Goal: Task Accomplishment & Management: Use online tool/utility

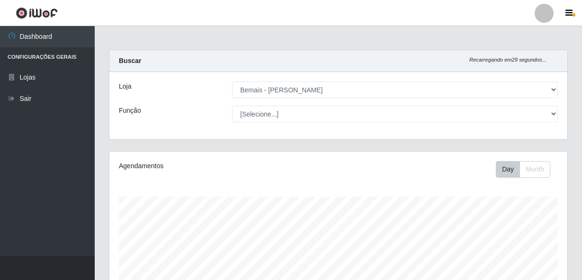
select select "230"
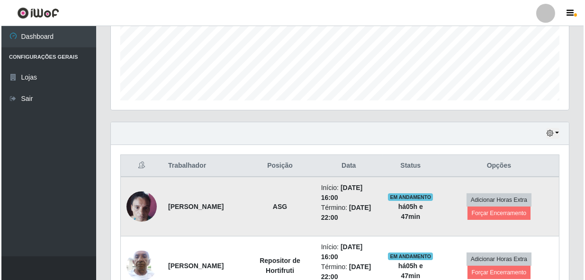
scroll to position [281, 0]
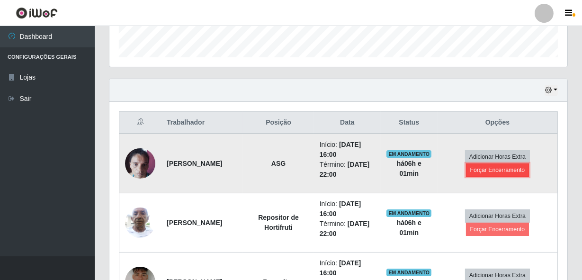
click at [489, 171] on button "Forçar Encerramento" at bounding box center [497, 169] width 63 height 13
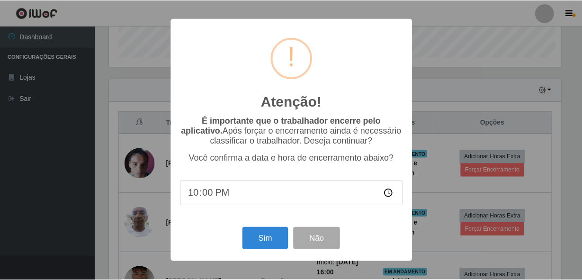
scroll to position [197, 454]
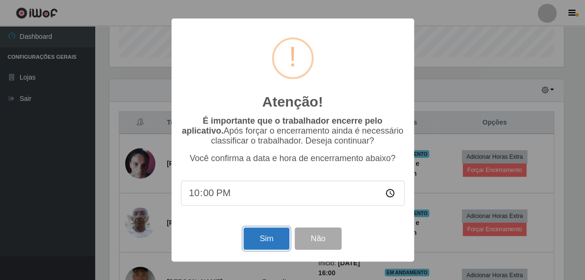
click at [274, 244] on button "Sim" at bounding box center [266, 238] width 46 height 22
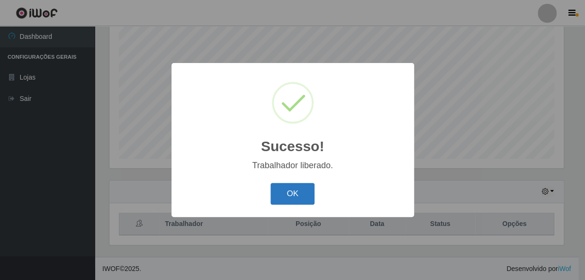
click at [291, 196] on button "OK" at bounding box center [292, 194] width 44 height 22
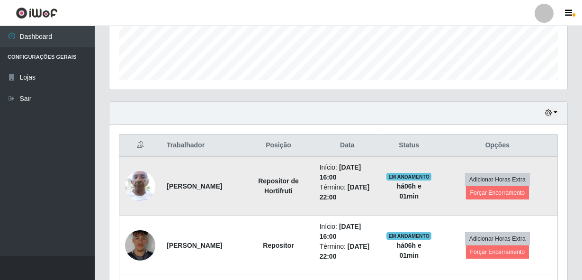
scroll to position [266, 0]
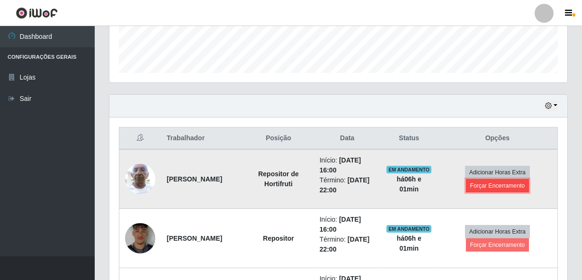
click at [507, 187] on button "Forçar Encerramento" at bounding box center [497, 185] width 63 height 13
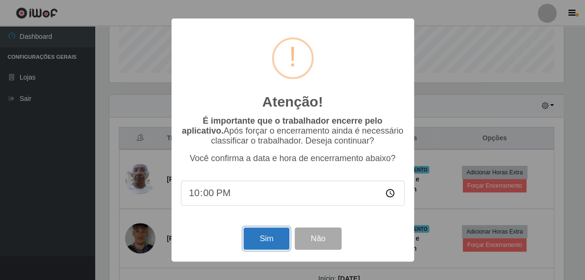
click at [274, 232] on button "Sim" at bounding box center [266, 238] width 46 height 22
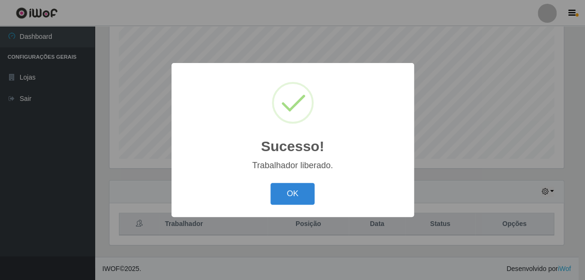
click at [280, 197] on button "OK" at bounding box center [292, 194] width 44 height 22
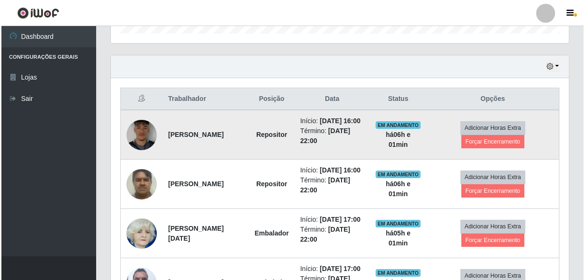
scroll to position [309, 0]
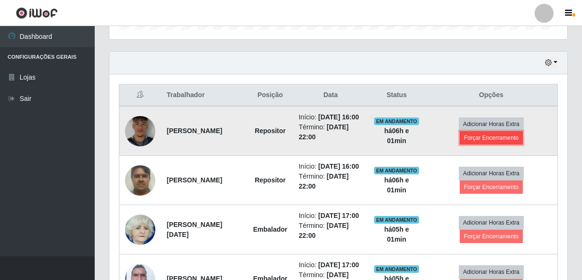
click at [485, 143] on button "Forçar Encerramento" at bounding box center [491, 137] width 63 height 13
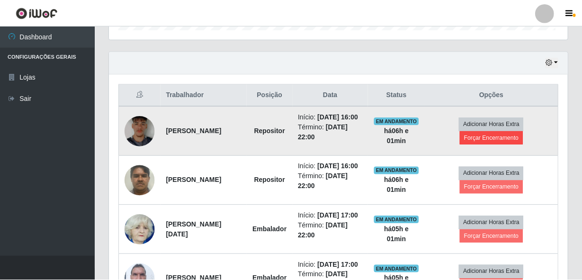
scroll to position [197, 454]
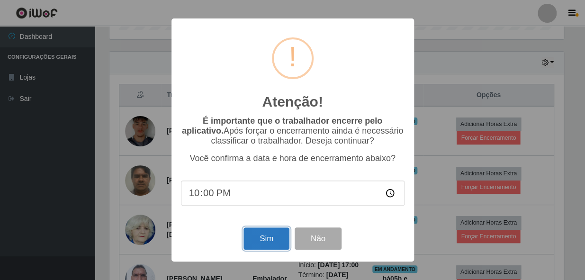
click at [265, 238] on button "Sim" at bounding box center [266, 238] width 46 height 22
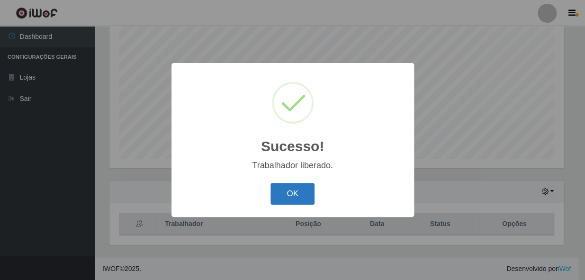
click at [288, 201] on button "OK" at bounding box center [292, 194] width 44 height 22
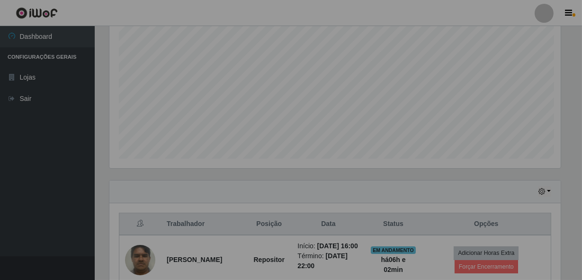
scroll to position [0, 0]
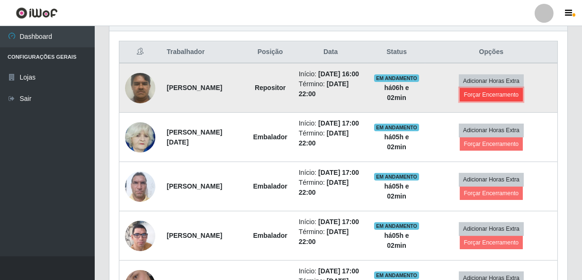
click at [488, 98] on button "Forçar Encerramento" at bounding box center [491, 94] width 63 height 13
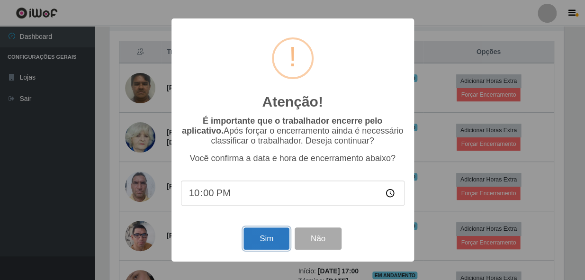
click at [257, 243] on button "Sim" at bounding box center [266, 238] width 46 height 22
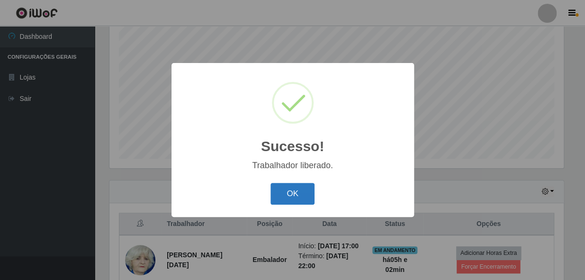
click at [291, 199] on button "OK" at bounding box center [292, 194] width 44 height 22
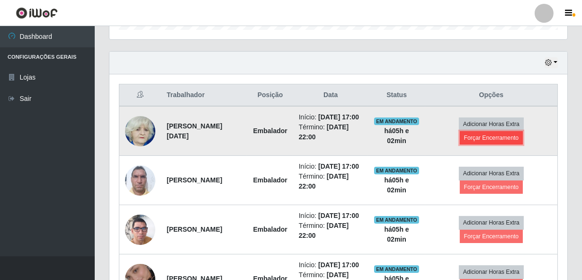
click at [504, 142] on button "Forçar Encerramento" at bounding box center [491, 137] width 63 height 13
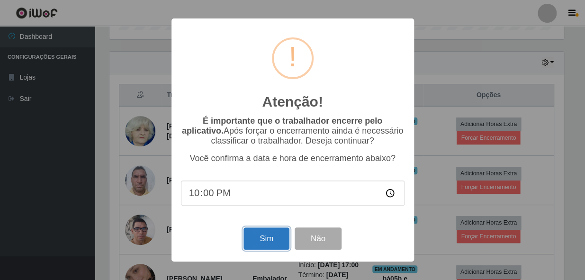
click at [257, 246] on button "Sim" at bounding box center [266, 238] width 46 height 22
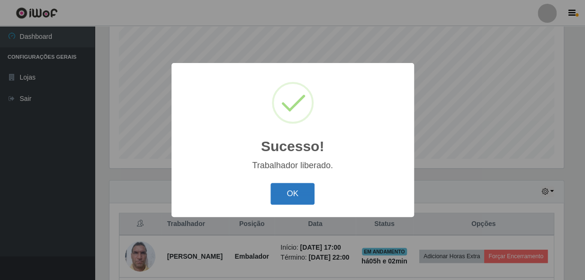
click at [305, 199] on button "OK" at bounding box center [292, 194] width 44 height 22
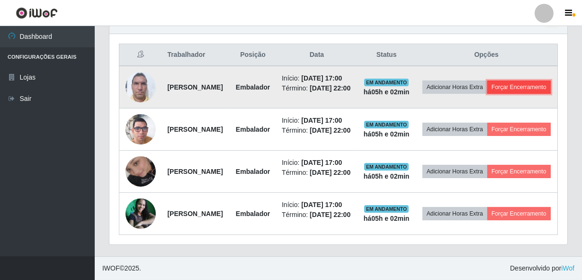
click at [487, 94] on button "Forçar Encerramento" at bounding box center [518, 87] width 63 height 13
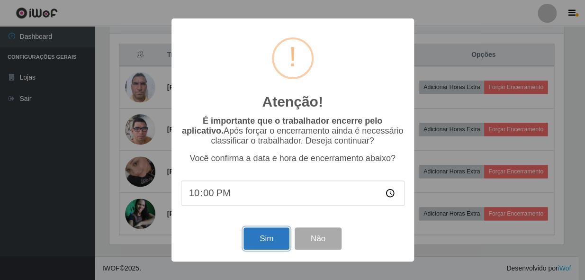
click at [253, 240] on button "Sim" at bounding box center [266, 238] width 46 height 22
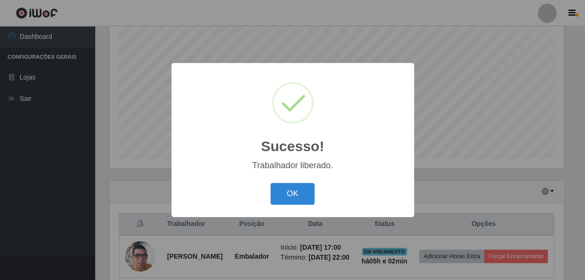
click at [291, 181] on div "OK Cancel" at bounding box center [293, 193] width 224 height 27
click at [304, 194] on button "OK" at bounding box center [292, 194] width 44 height 22
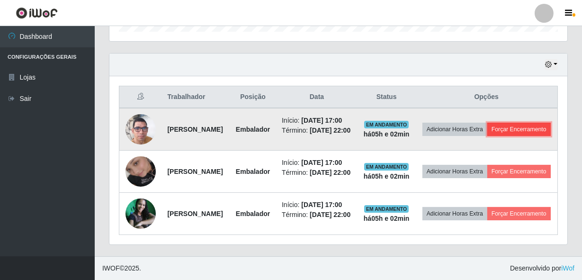
click at [487, 136] on button "Forçar Encerramento" at bounding box center [518, 129] width 63 height 13
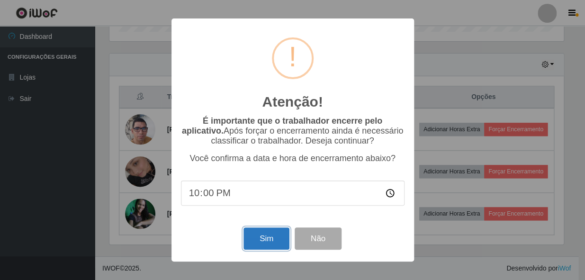
click at [261, 241] on button "Sim" at bounding box center [266, 238] width 46 height 22
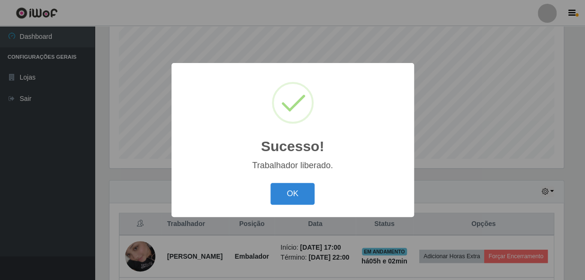
click at [265, 206] on div "OK Cancel" at bounding box center [293, 193] width 224 height 27
click at [297, 196] on button "OK" at bounding box center [292, 194] width 44 height 22
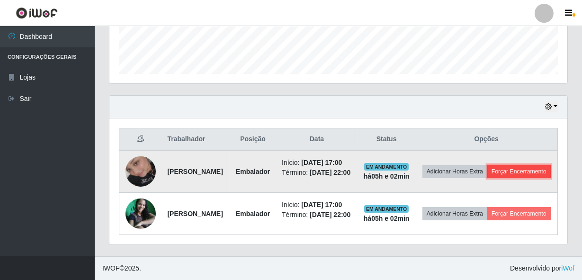
click at [487, 165] on button "Forçar Encerramento" at bounding box center [518, 171] width 63 height 13
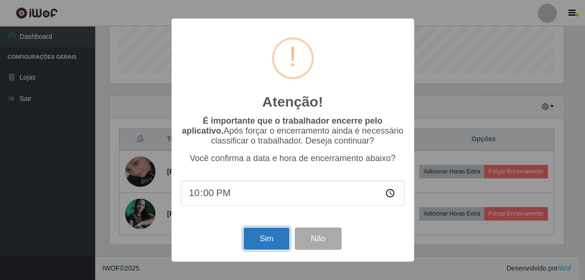
click at [260, 243] on button "Sim" at bounding box center [266, 238] width 46 height 22
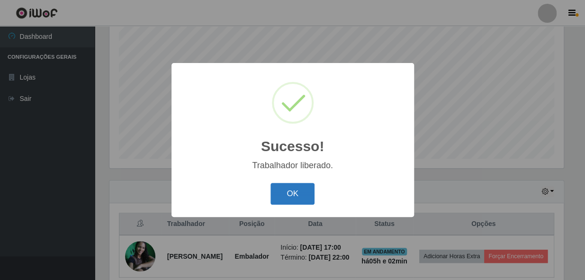
click at [282, 196] on button "OK" at bounding box center [292, 194] width 44 height 22
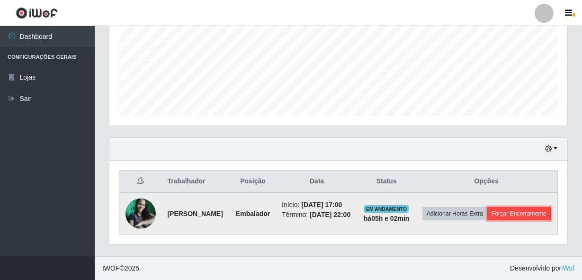
click at [487, 215] on button "Forçar Encerramento" at bounding box center [518, 213] width 63 height 13
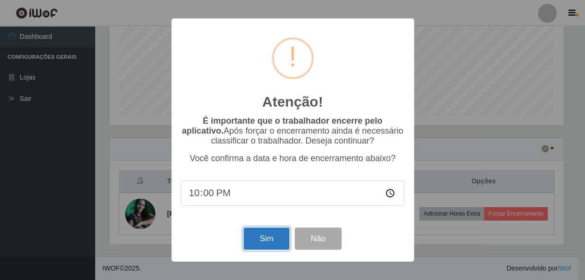
click at [265, 241] on button "Sim" at bounding box center [266, 238] width 46 height 22
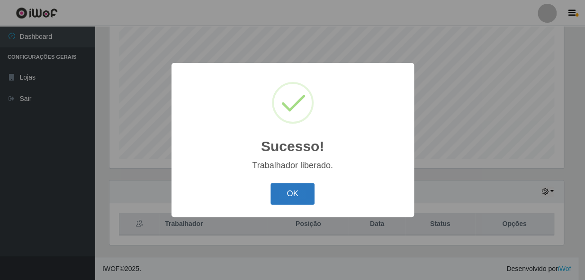
click at [308, 193] on button "OK" at bounding box center [292, 194] width 44 height 22
